Goal: Information Seeking & Learning: Learn about a topic

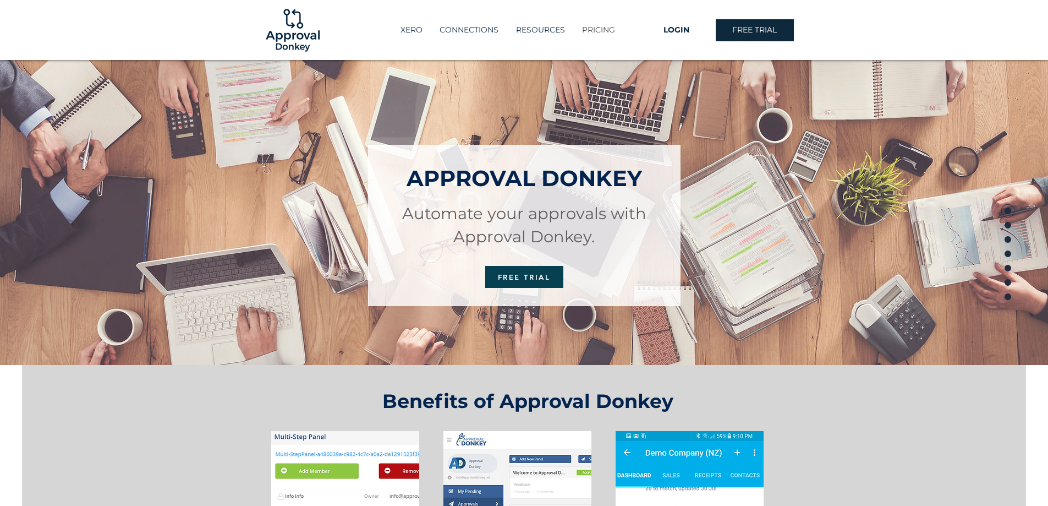
click at [607, 30] on p "PRICING" at bounding box center [599, 30] width 44 height 18
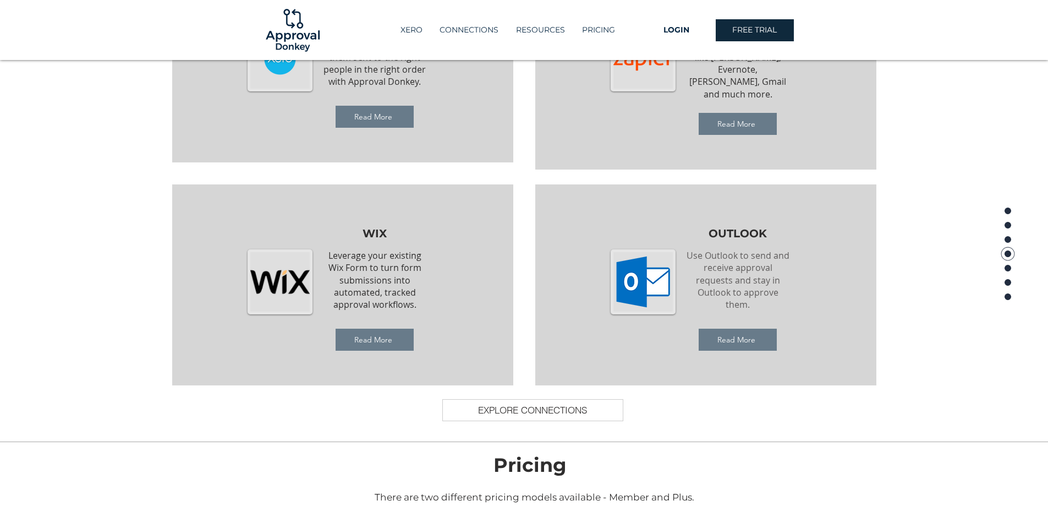
scroll to position [1058, 0]
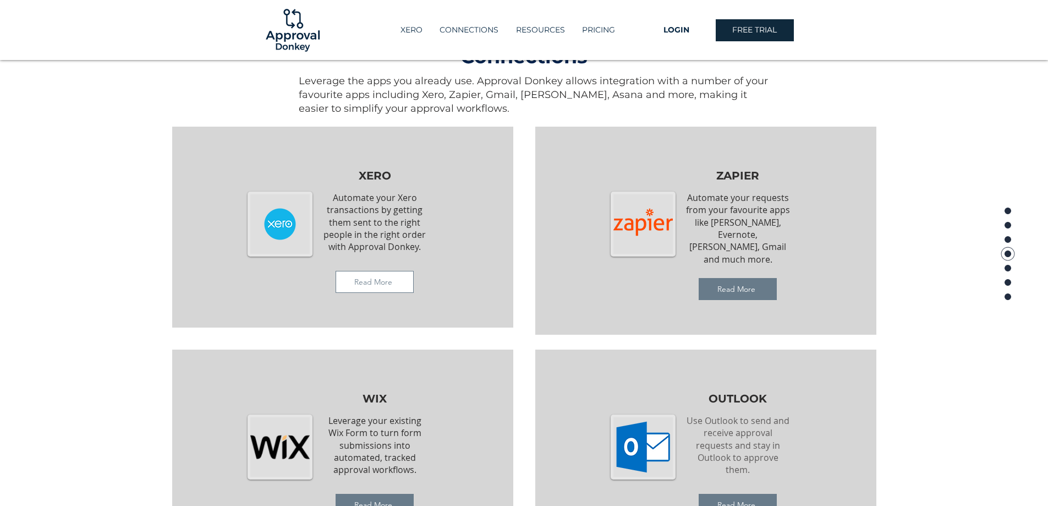
click at [365, 283] on span "Read More" at bounding box center [373, 282] width 38 height 10
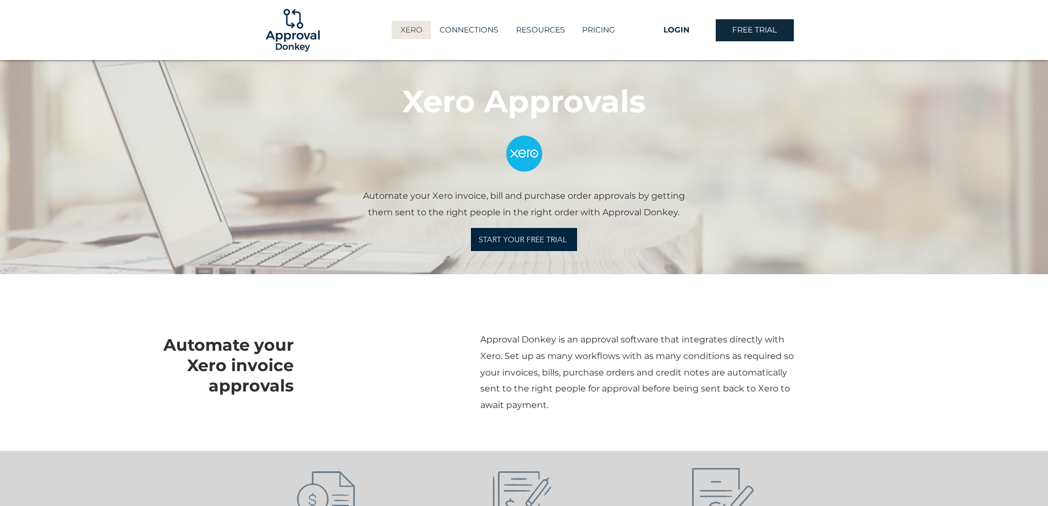
click at [301, 36] on img at bounding box center [292, 30] width 59 height 59
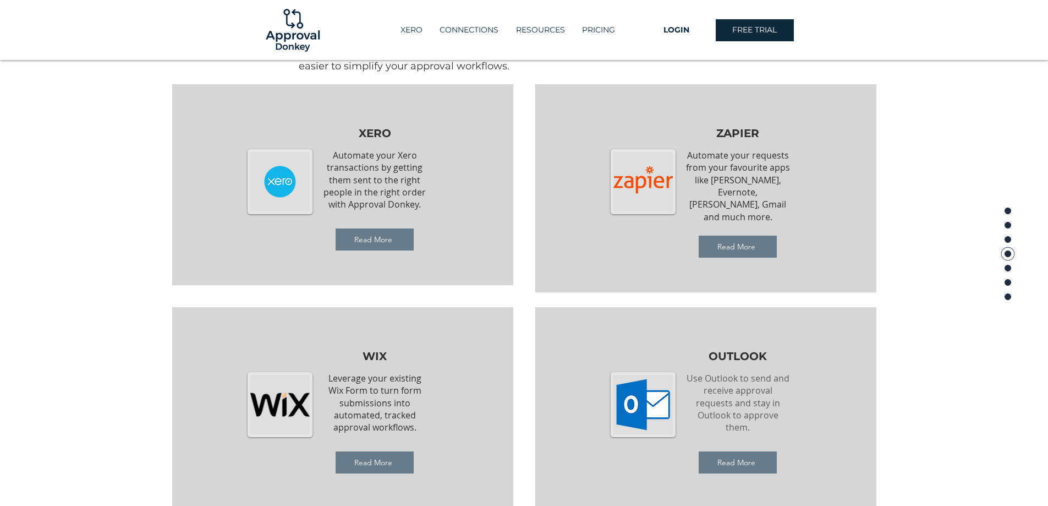
scroll to position [935, 0]
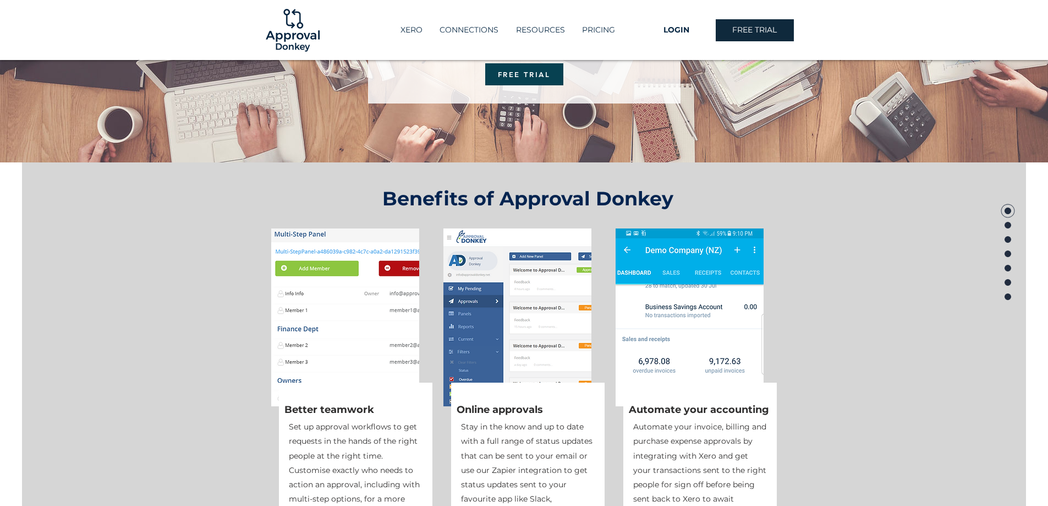
scroll to position [257, 0]
